Goal: Find specific page/section

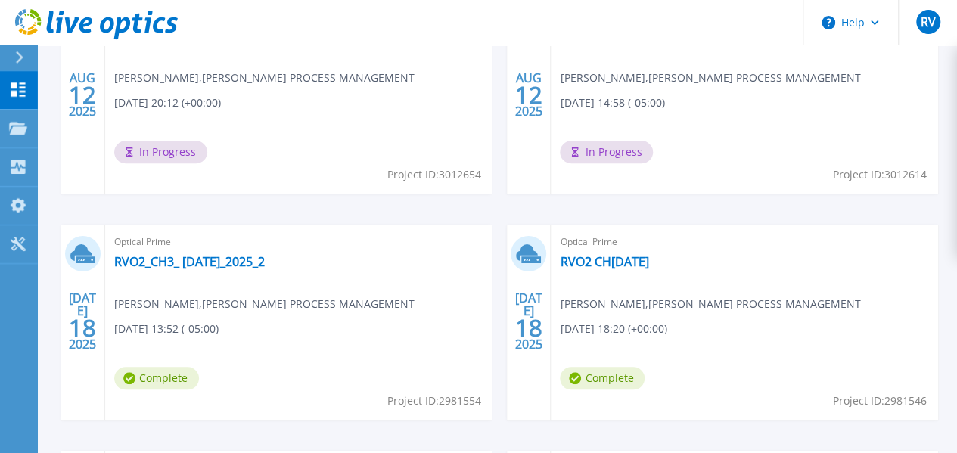
scroll to position [587, 0]
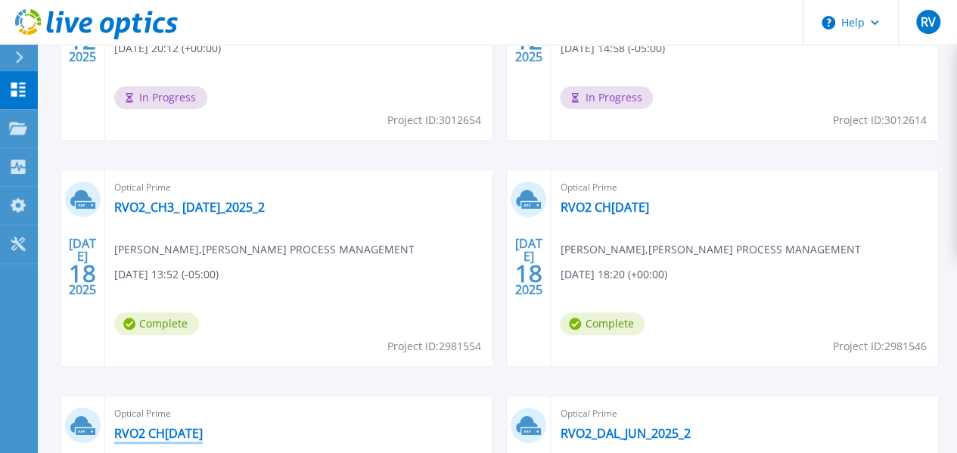
click at [203, 426] on link "RVO2 CH[DATE]" at bounding box center [158, 433] width 88 height 15
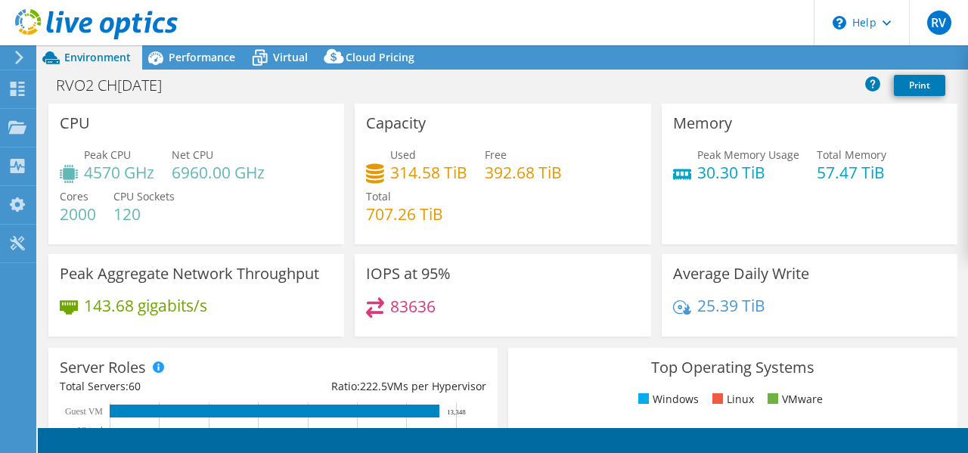
select select "USD"
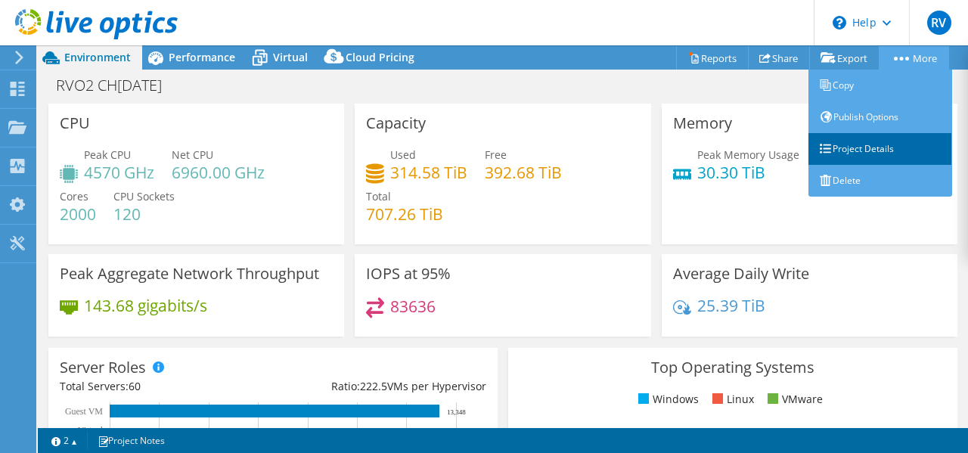
click at [872, 141] on link "Project Details" at bounding box center [881, 149] width 144 height 32
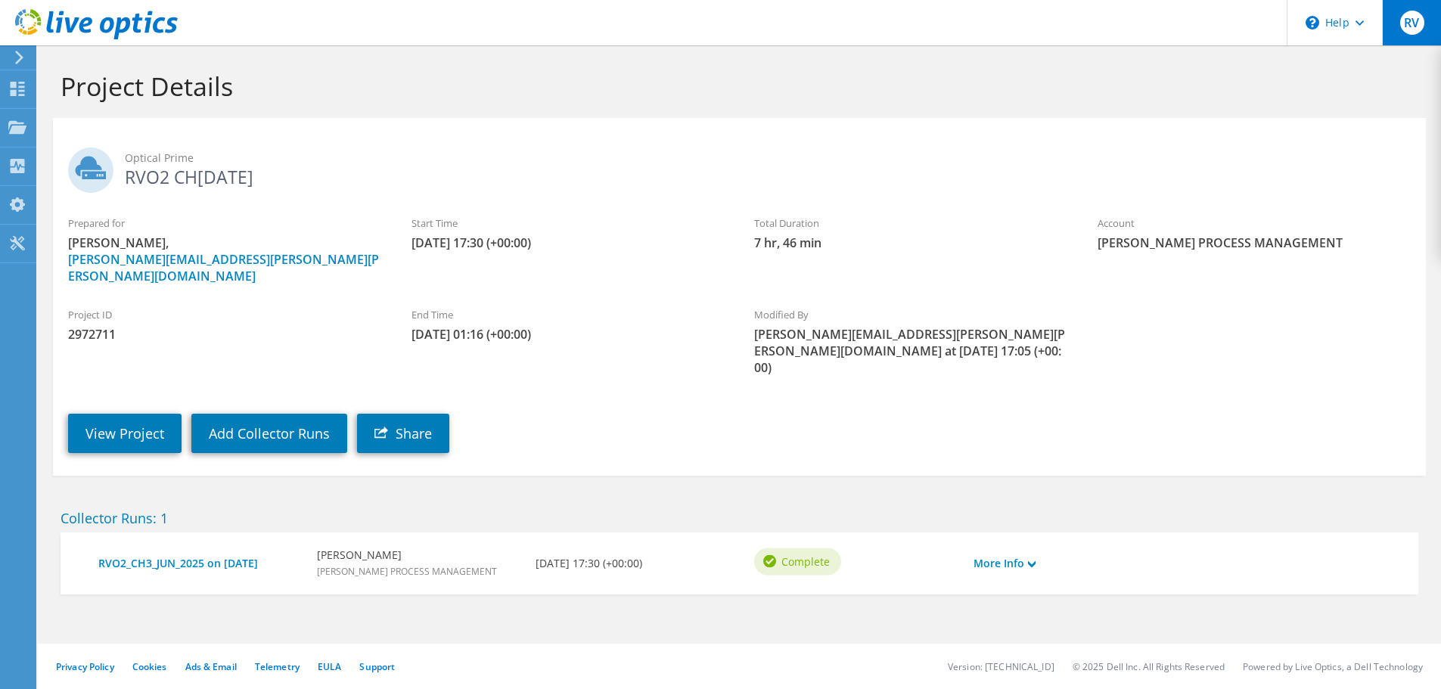
click at [956, 26] on span "RV" at bounding box center [1412, 23] width 24 height 24
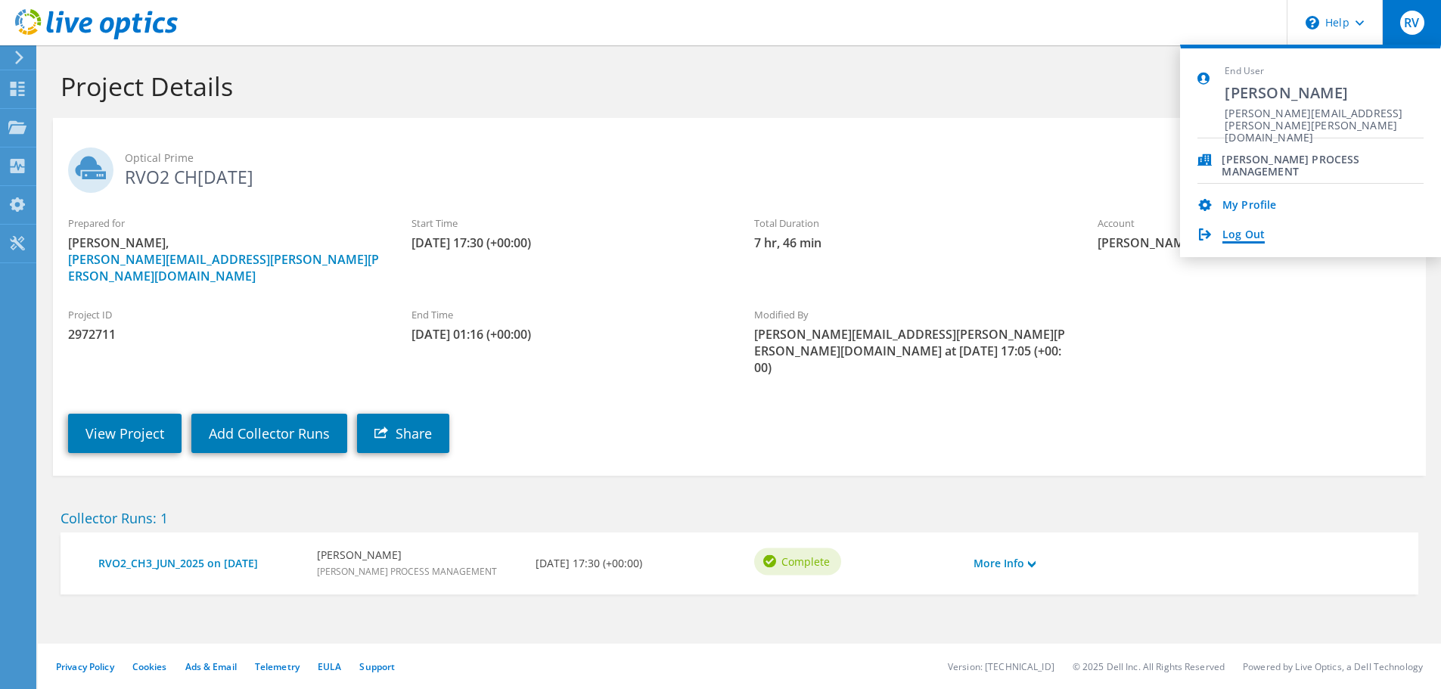
click at [956, 236] on link "Log Out" at bounding box center [1243, 235] width 42 height 14
